Goal: Subscribe to service/newsletter

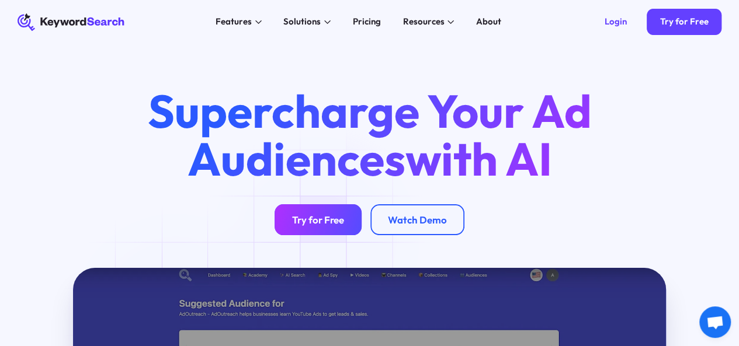
click at [319, 235] on link "Try for Free" at bounding box center [317, 219] width 87 height 31
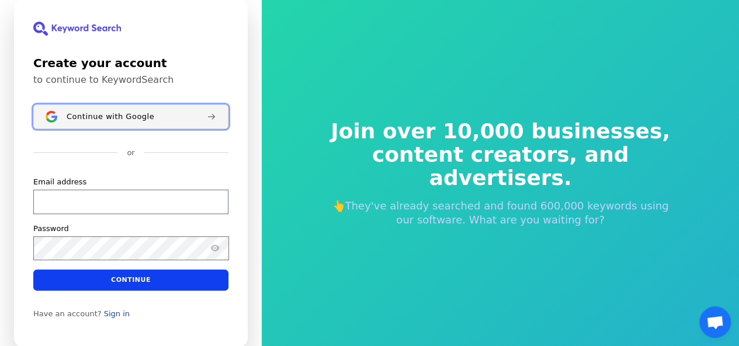
click at [107, 114] on span "Continue with Google" at bounding box center [111, 116] width 88 height 9
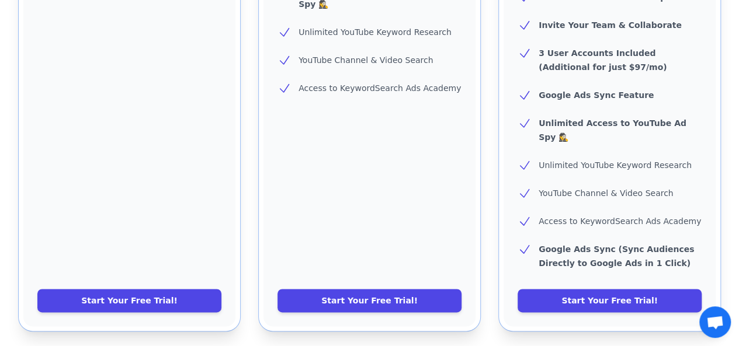
scroll to position [489, 0]
